Goal: Task Accomplishment & Management: Manage account settings

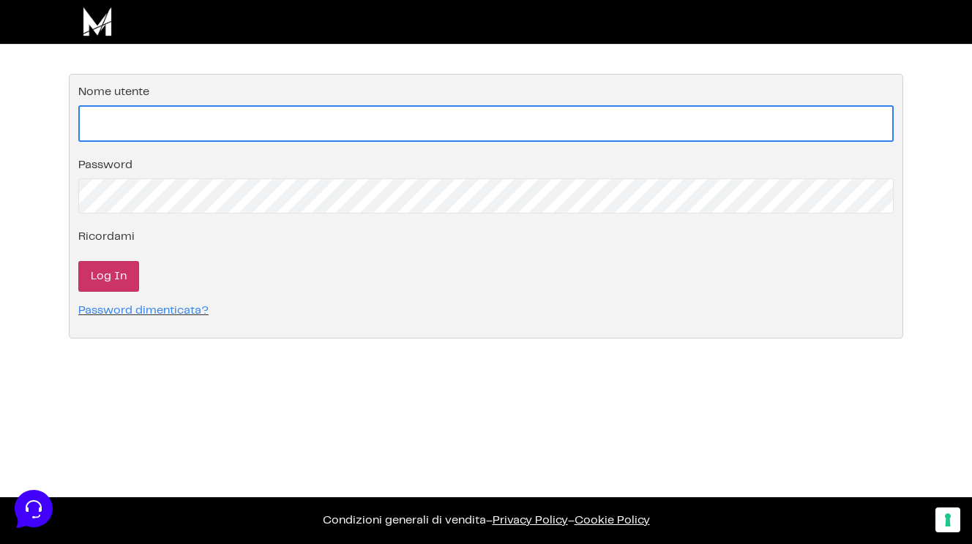
type input "info@monetizzando.com"
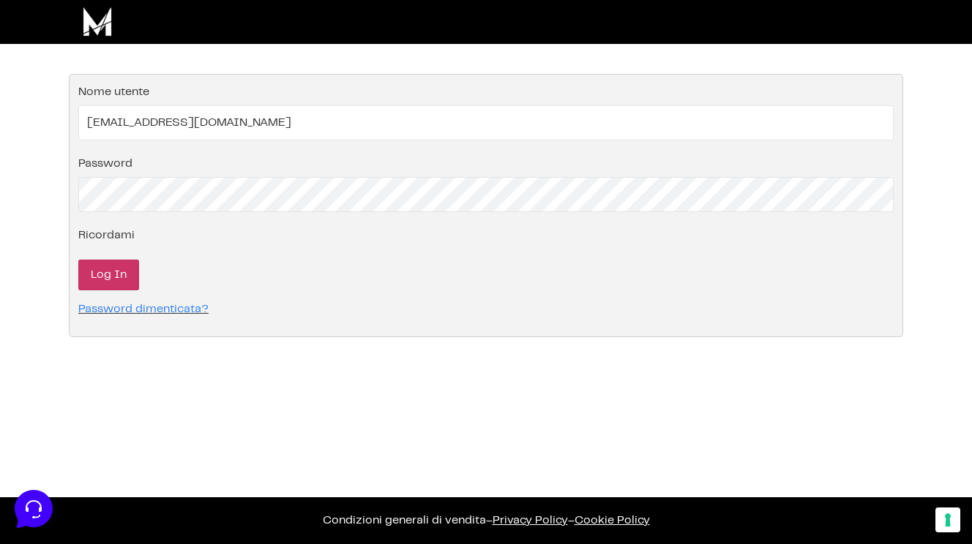
click at [116, 263] on input "Log In" at bounding box center [108, 275] width 61 height 31
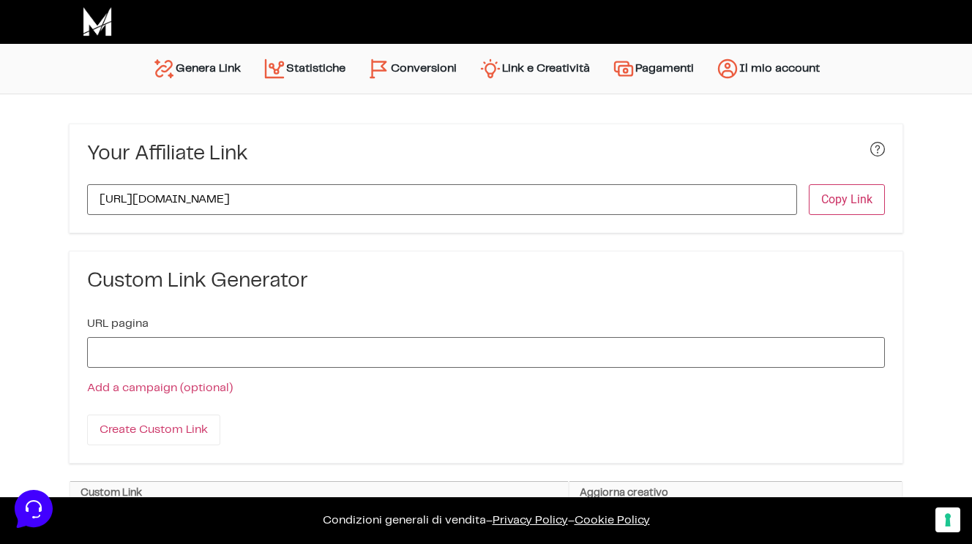
click at [397, 67] on link "Conversioni" at bounding box center [411, 68] width 111 height 35
